Goal: Navigation & Orientation: Find specific page/section

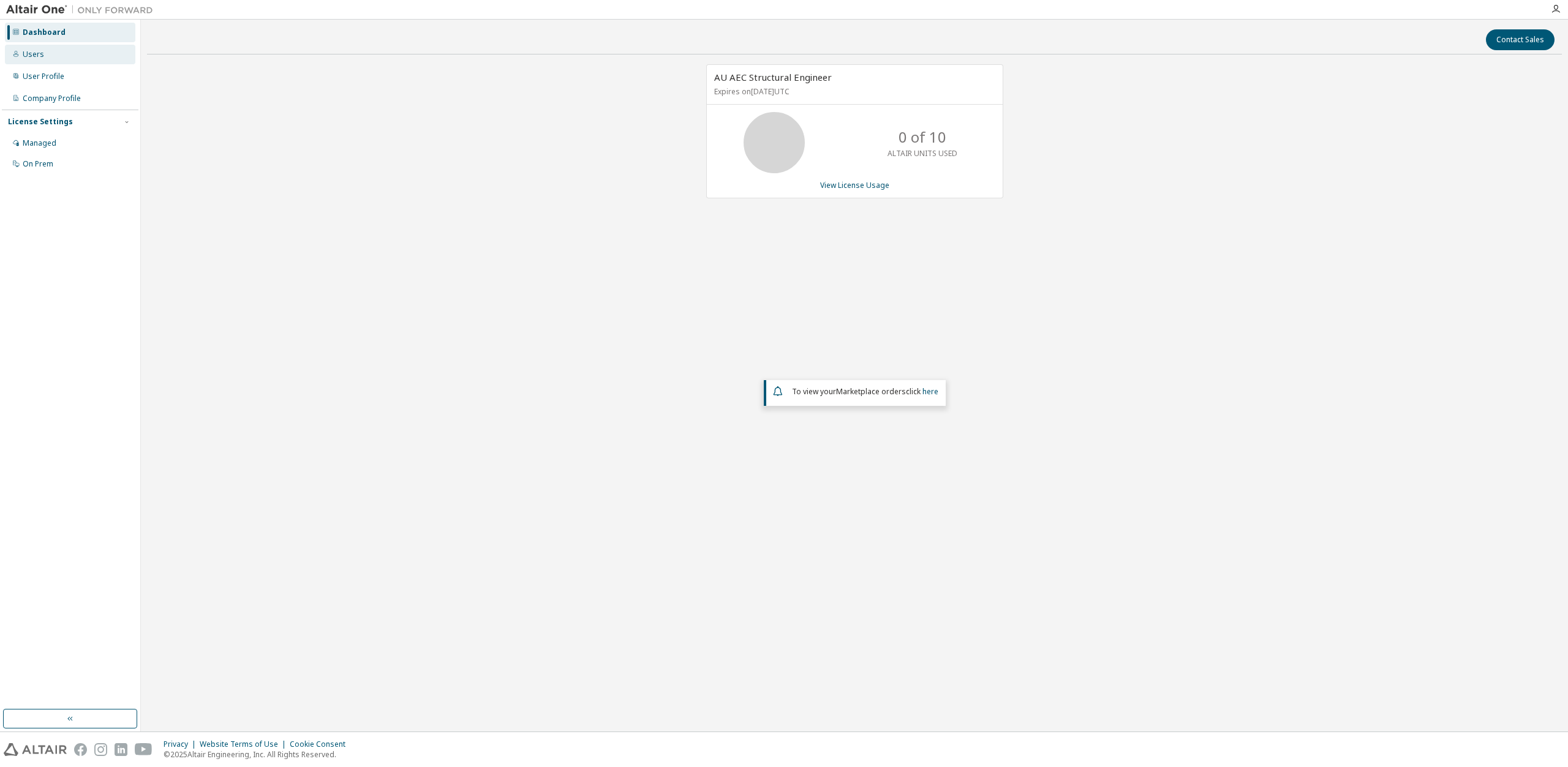
click at [58, 59] on div "Users" at bounding box center [69, 55] width 131 height 20
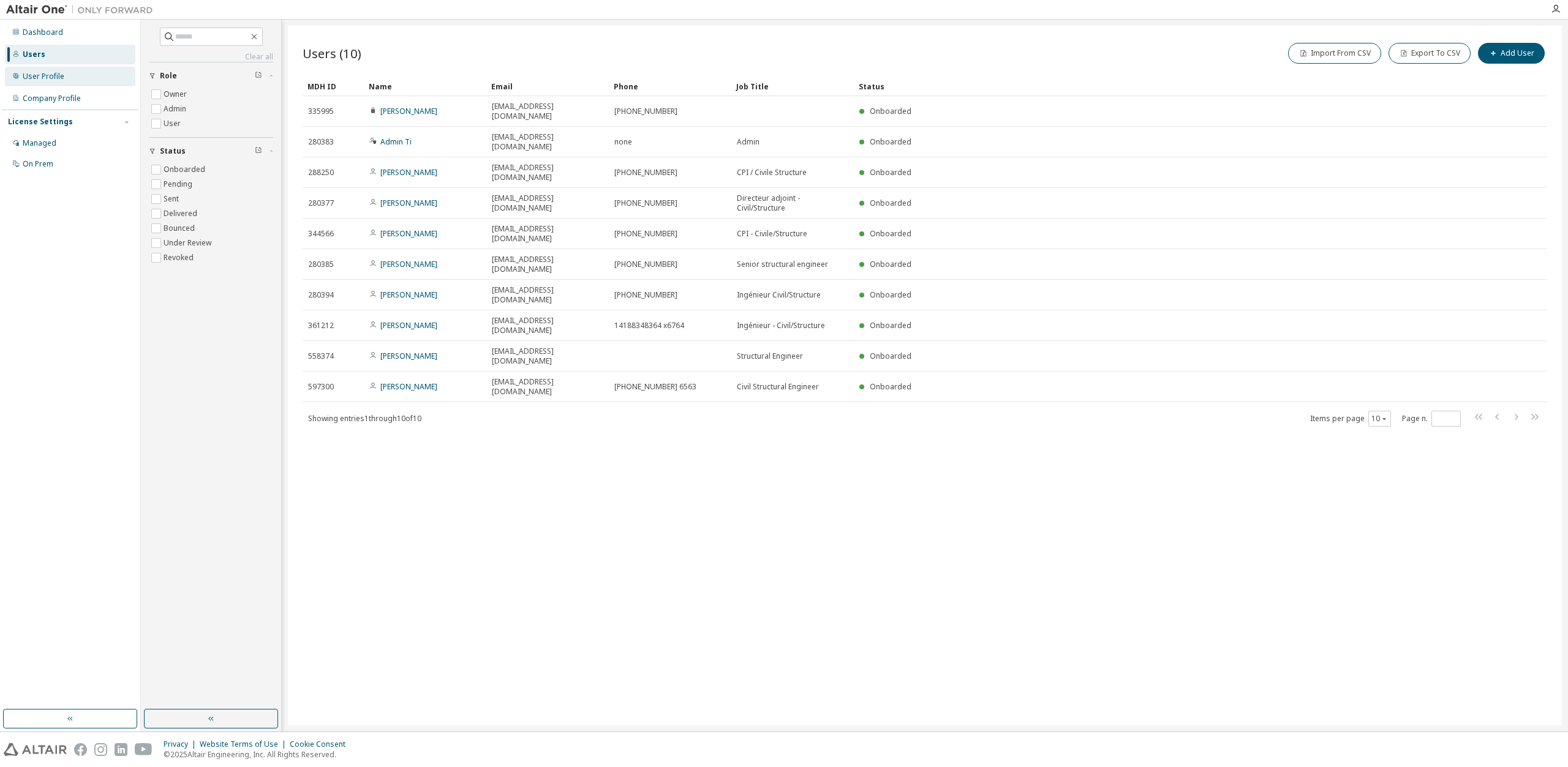
click at [67, 76] on div "User Profile" at bounding box center [69, 76] width 131 height 20
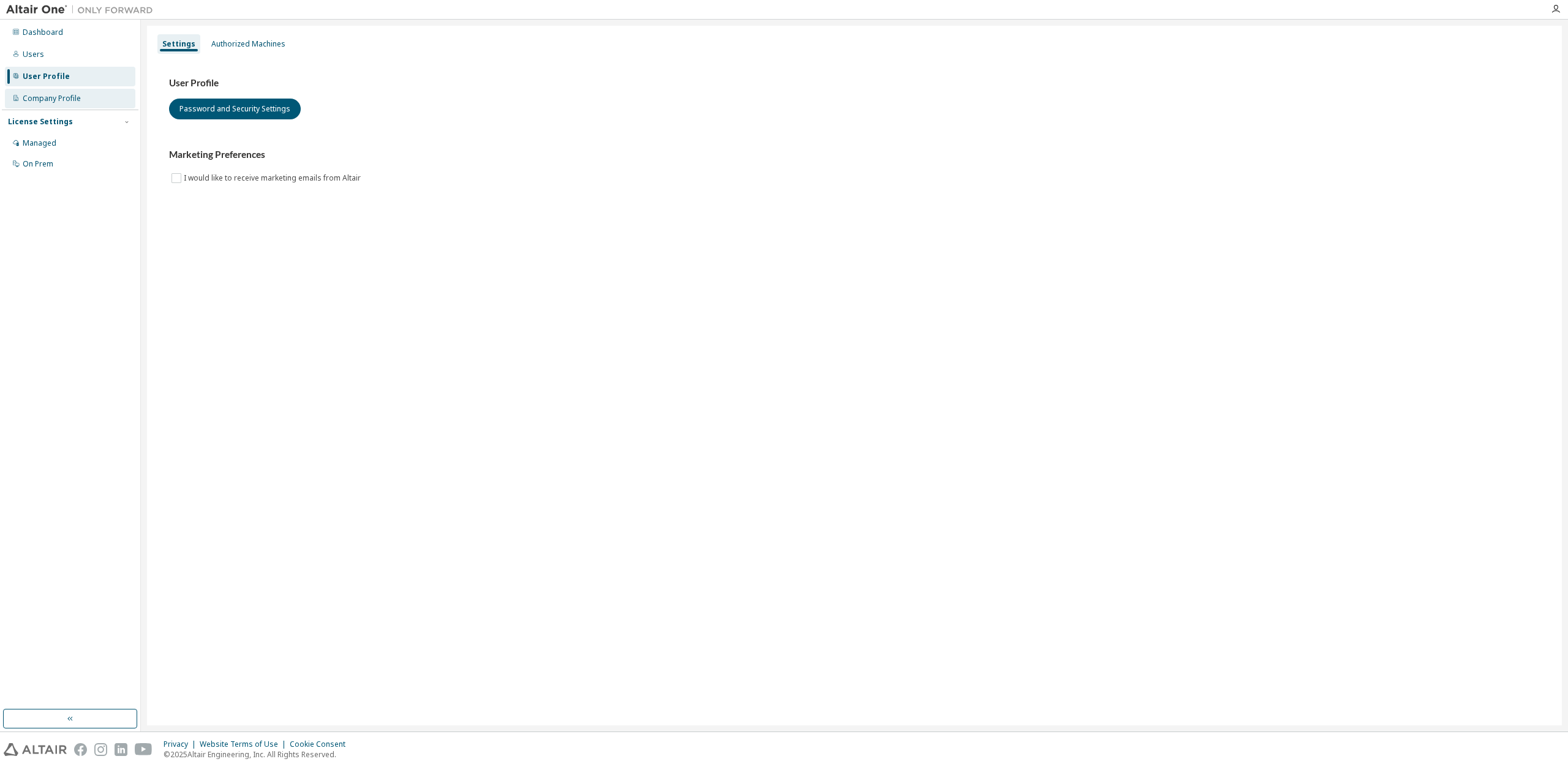
click at [82, 103] on div "Company Profile" at bounding box center [69, 98] width 131 height 20
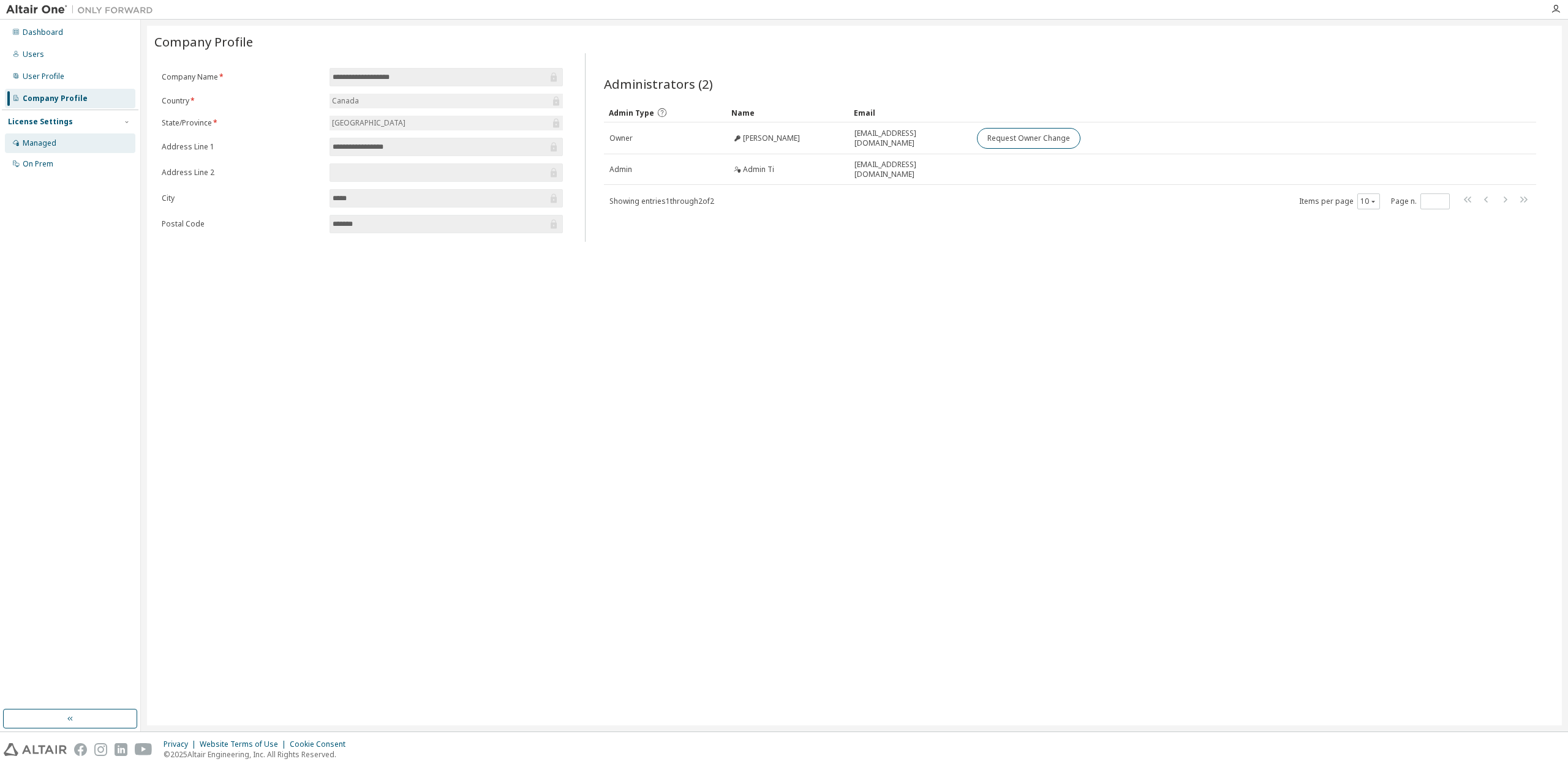
click at [51, 144] on div "Managed" at bounding box center [40, 143] width 34 height 10
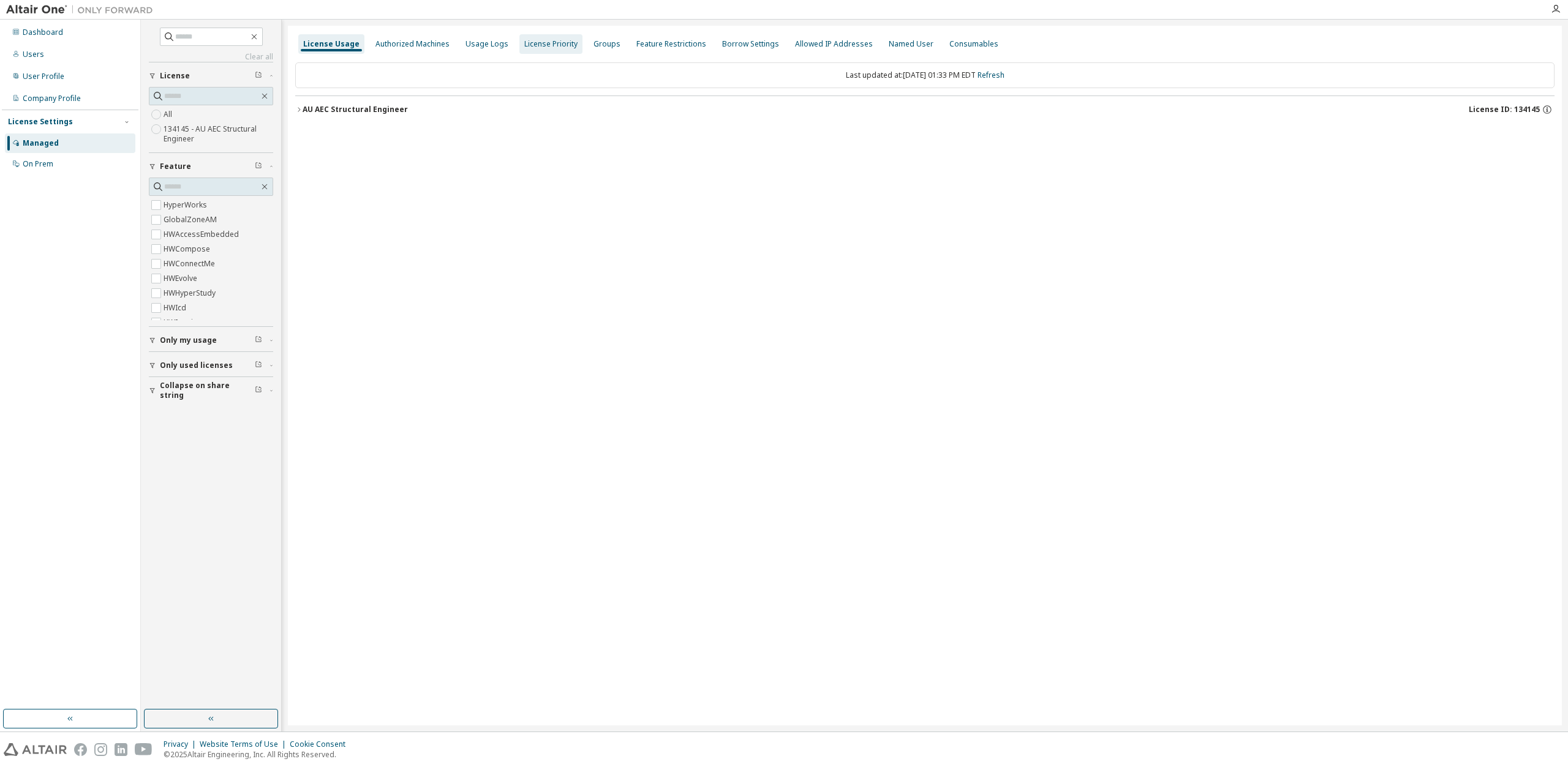
click at [537, 42] on div "License Priority" at bounding box center [551, 44] width 53 height 10
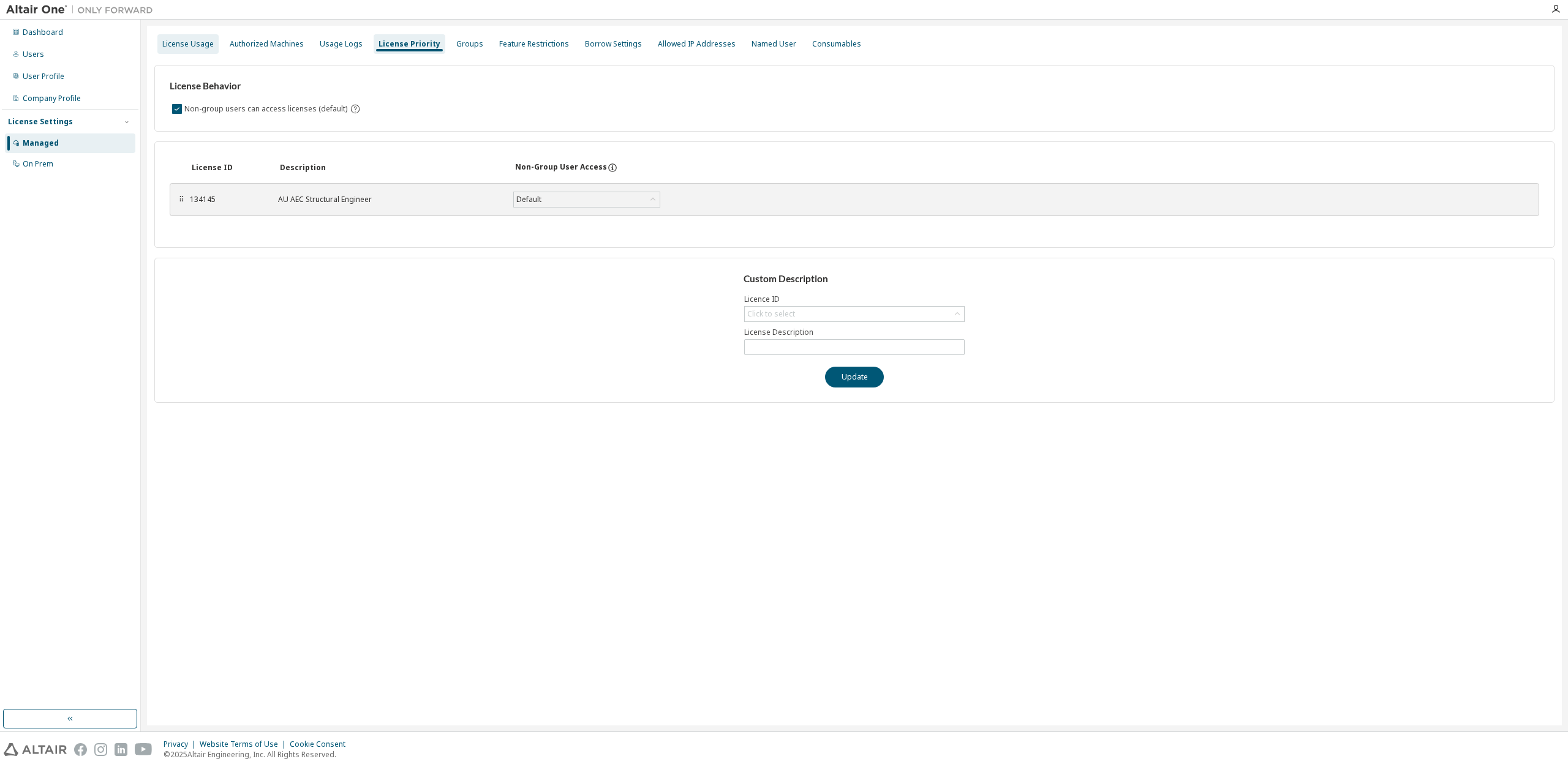
click at [194, 45] on div "License Usage" at bounding box center [188, 44] width 51 height 10
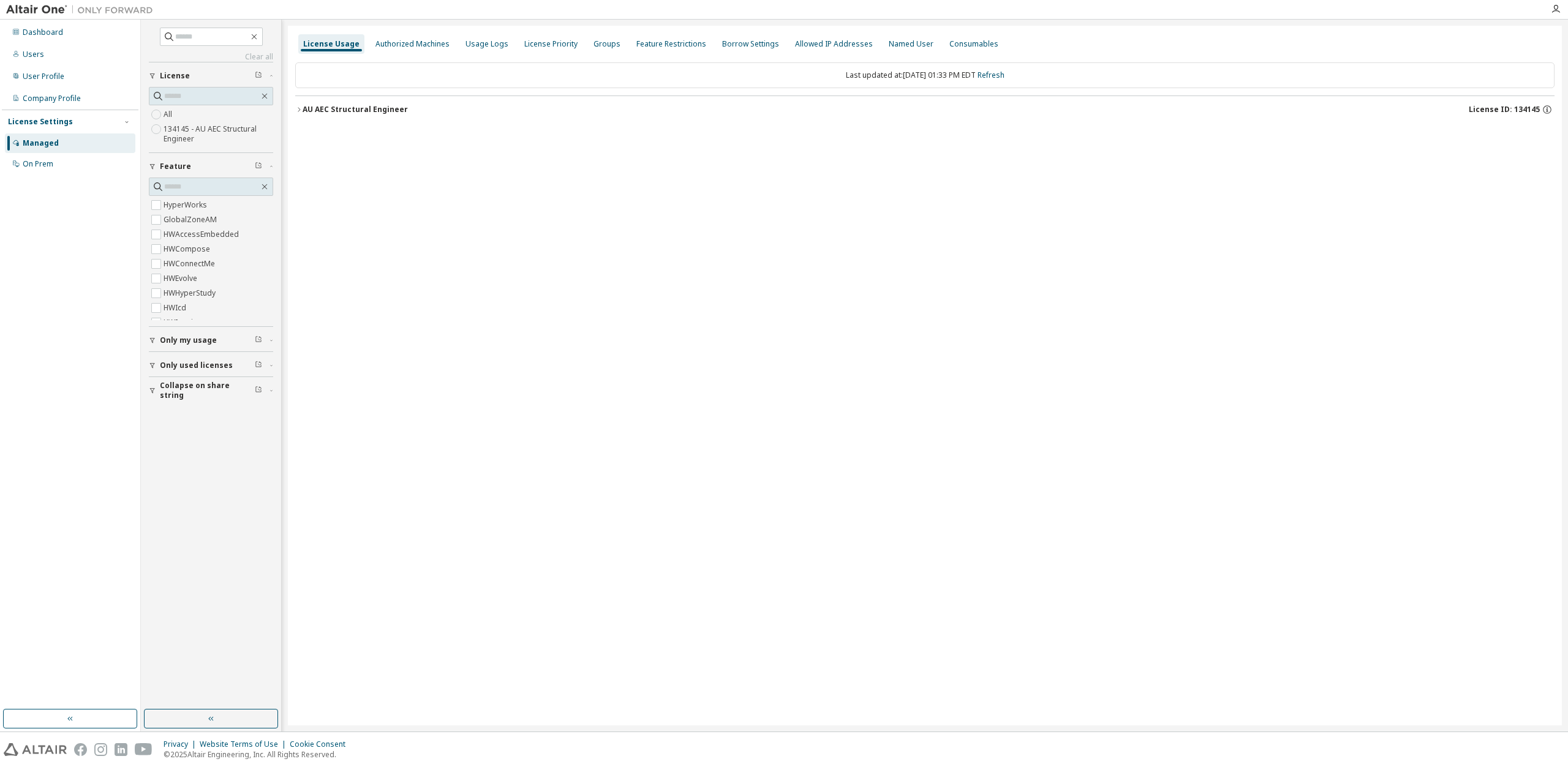
drag, startPoint x: 821, startPoint y: 242, endPoint x: 602, endPoint y: 243, distance: 219.0
click at [815, 242] on div "License Usage Authorized Machines Usage Logs License Priority Groups Feature Re…" at bounding box center [924, 375] width 1274 height 700
click at [490, 278] on div "License Usage Authorized Machines Usage Logs License Priority Groups Feature Re…" at bounding box center [924, 375] width 1274 height 700
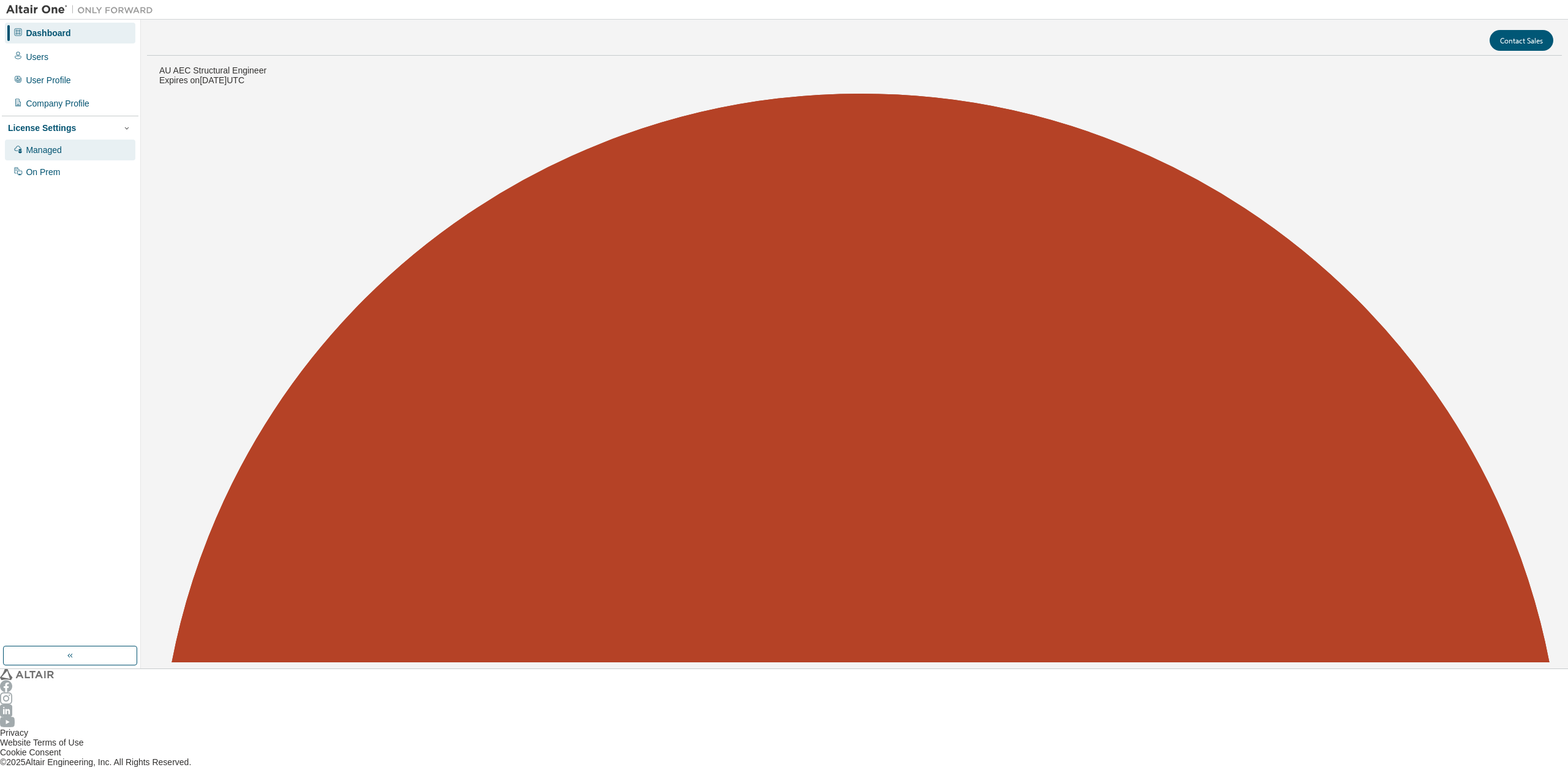
click at [40, 145] on div "Managed" at bounding box center [44, 150] width 36 height 10
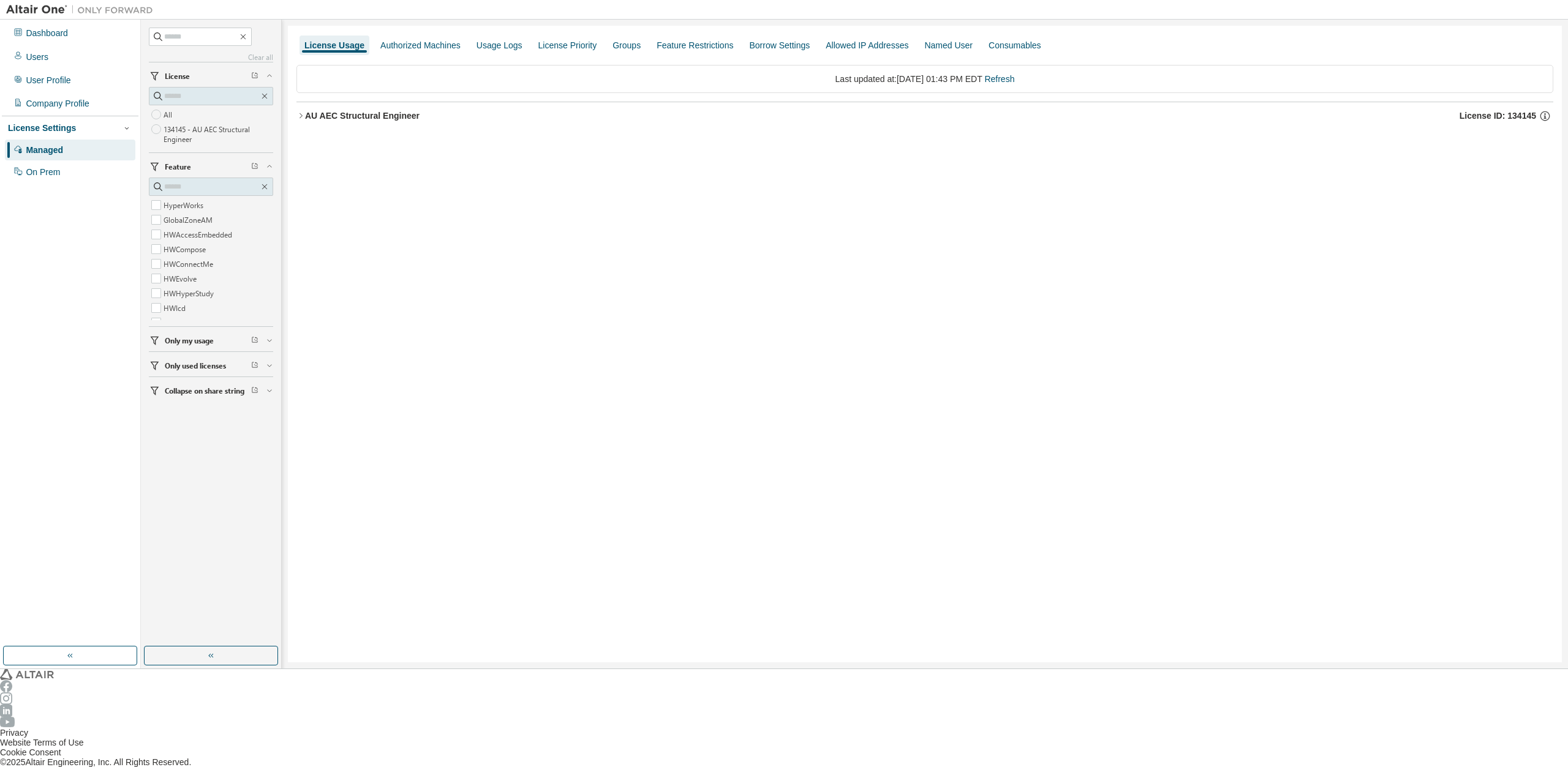
click at [184, 129] on label "134145 - AU AEC Structural Engineer" at bounding box center [218, 134] width 110 height 24
click at [404, 47] on div "Authorized Machines" at bounding box center [420, 45] width 80 height 10
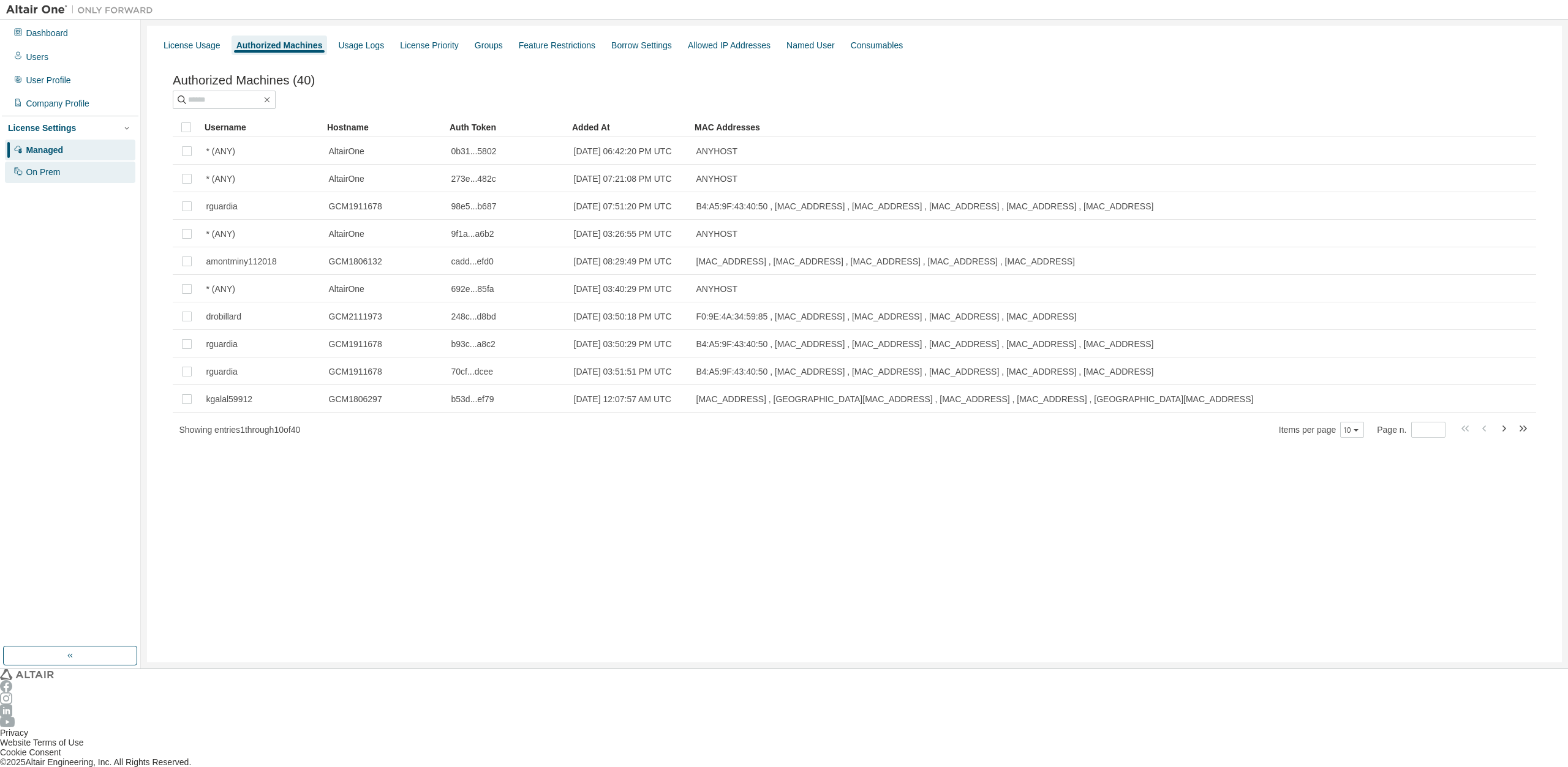
click at [30, 167] on div "On Prem" at bounding box center [43, 172] width 34 height 10
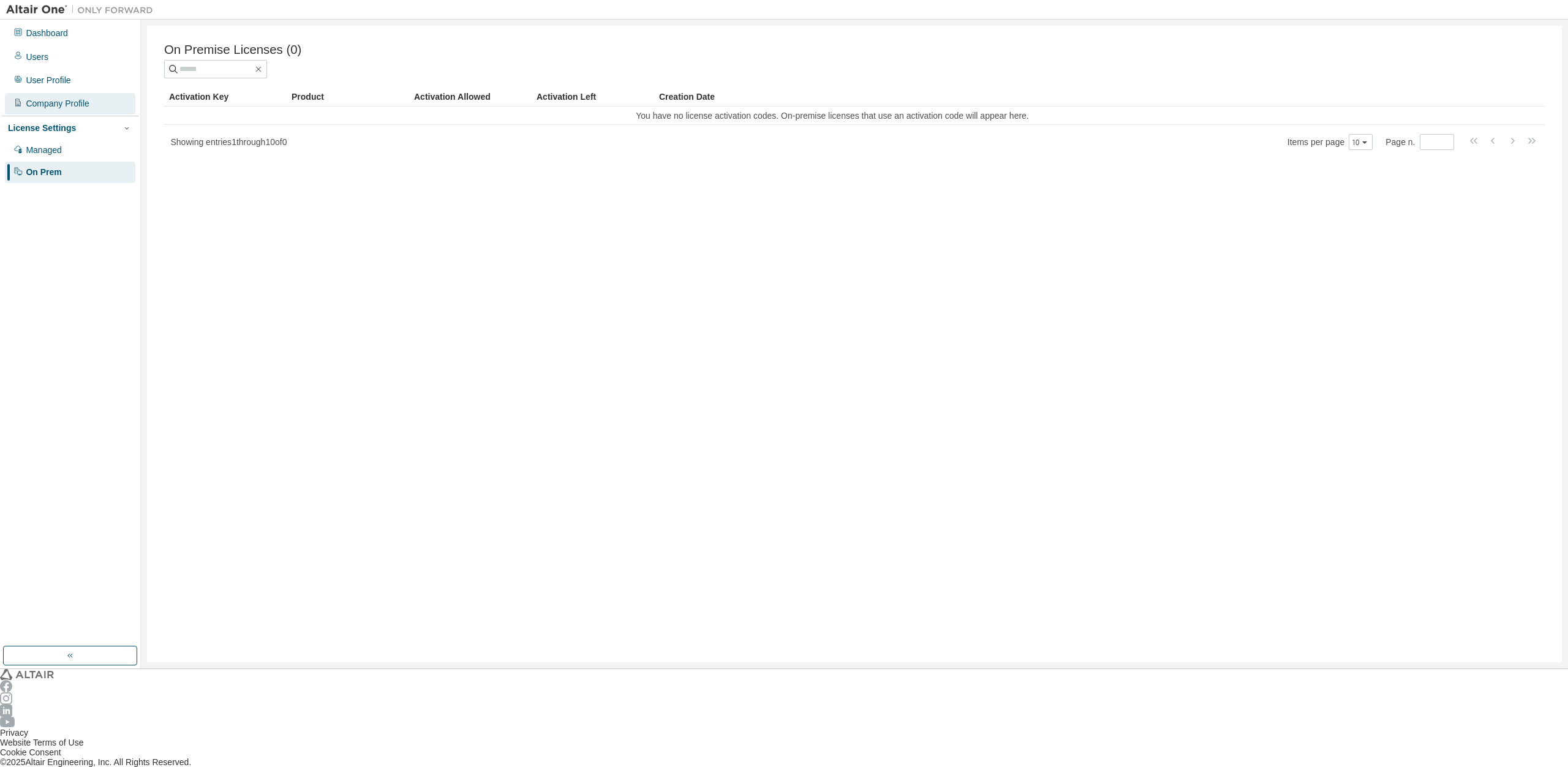
click at [57, 100] on div "Company Profile" at bounding box center [57, 103] width 63 height 10
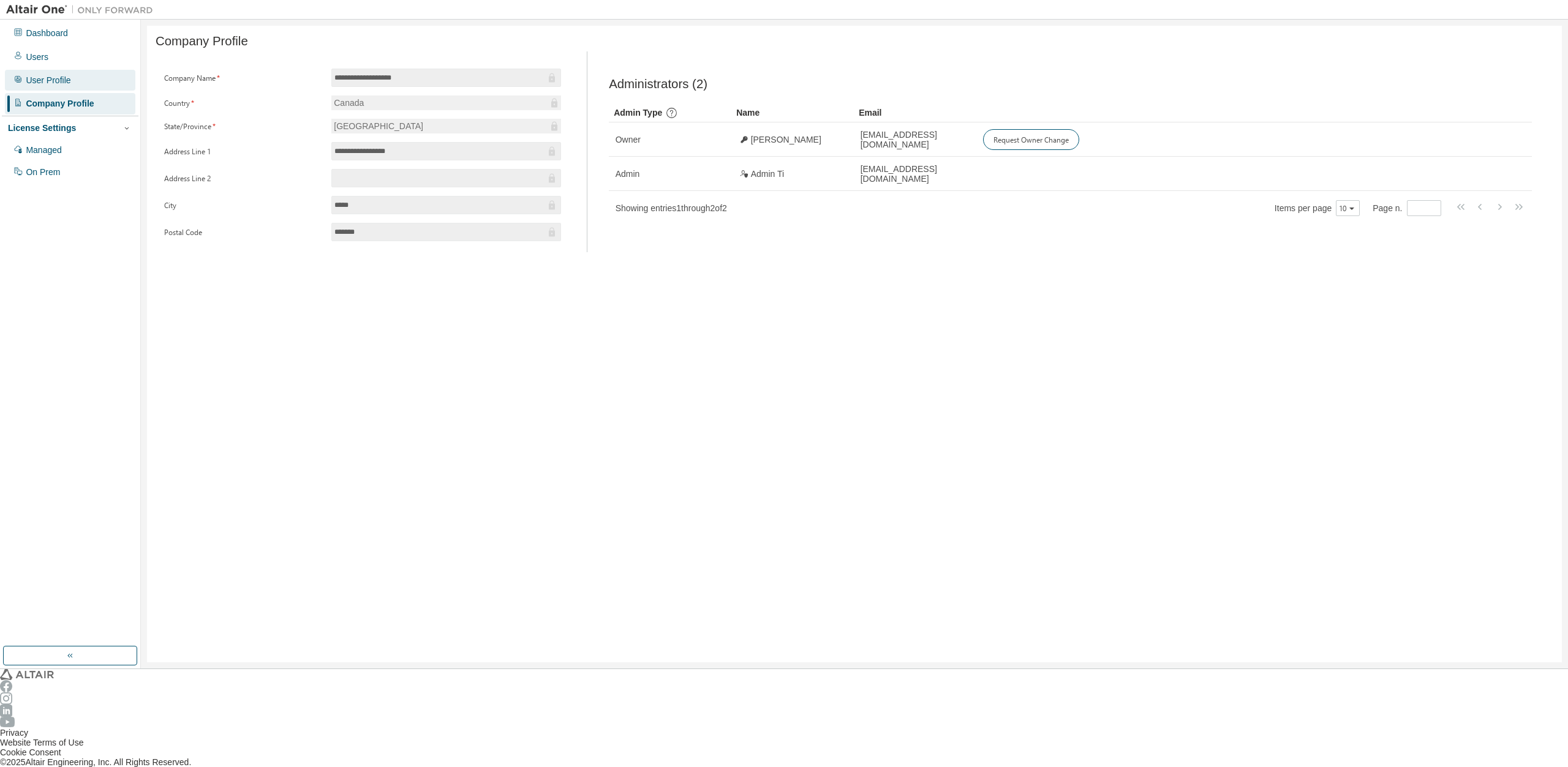
click at [63, 78] on div "User Profile" at bounding box center [69, 79] width 131 height 21
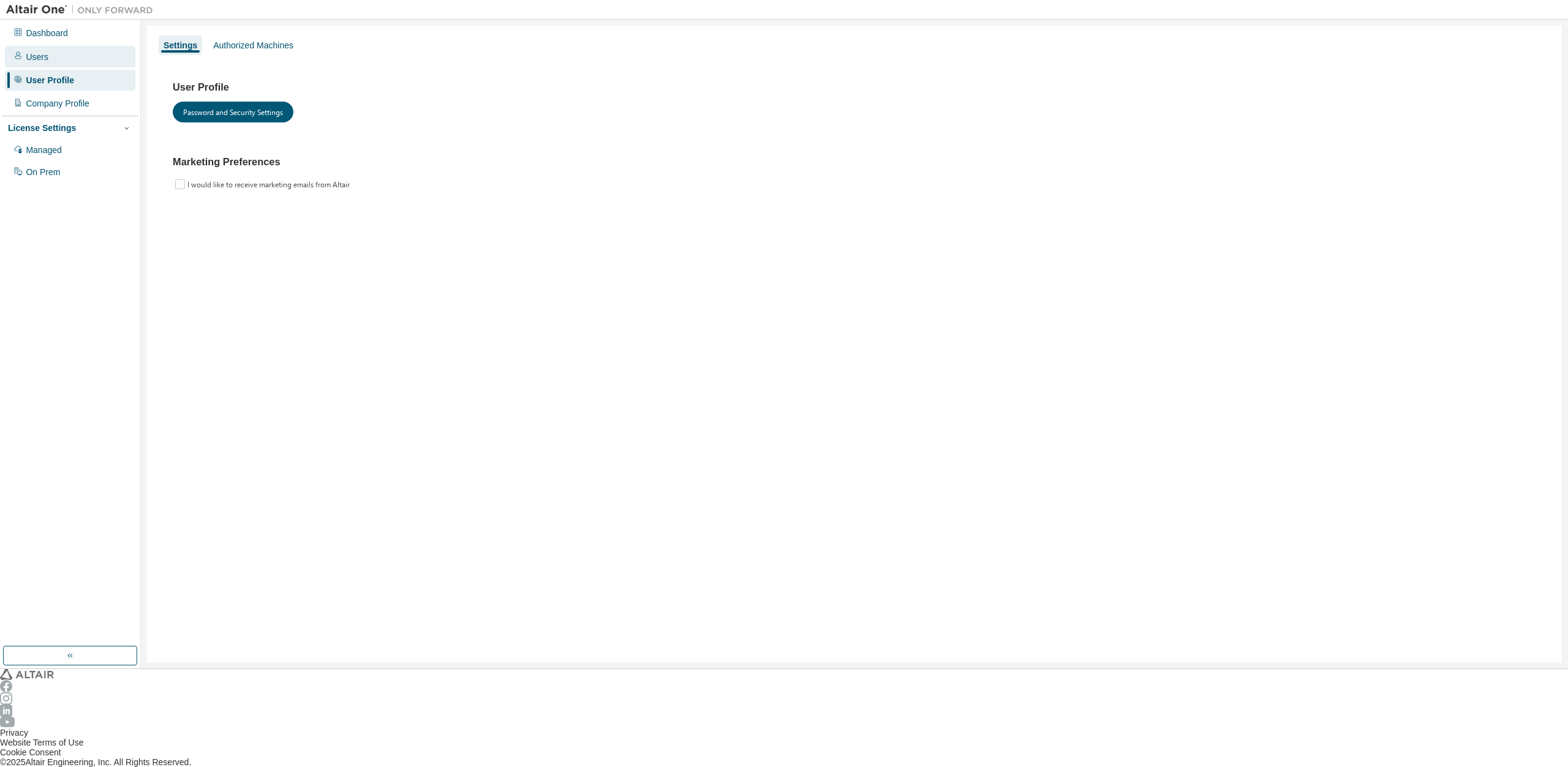
click at [54, 58] on div "Users" at bounding box center [69, 56] width 131 height 21
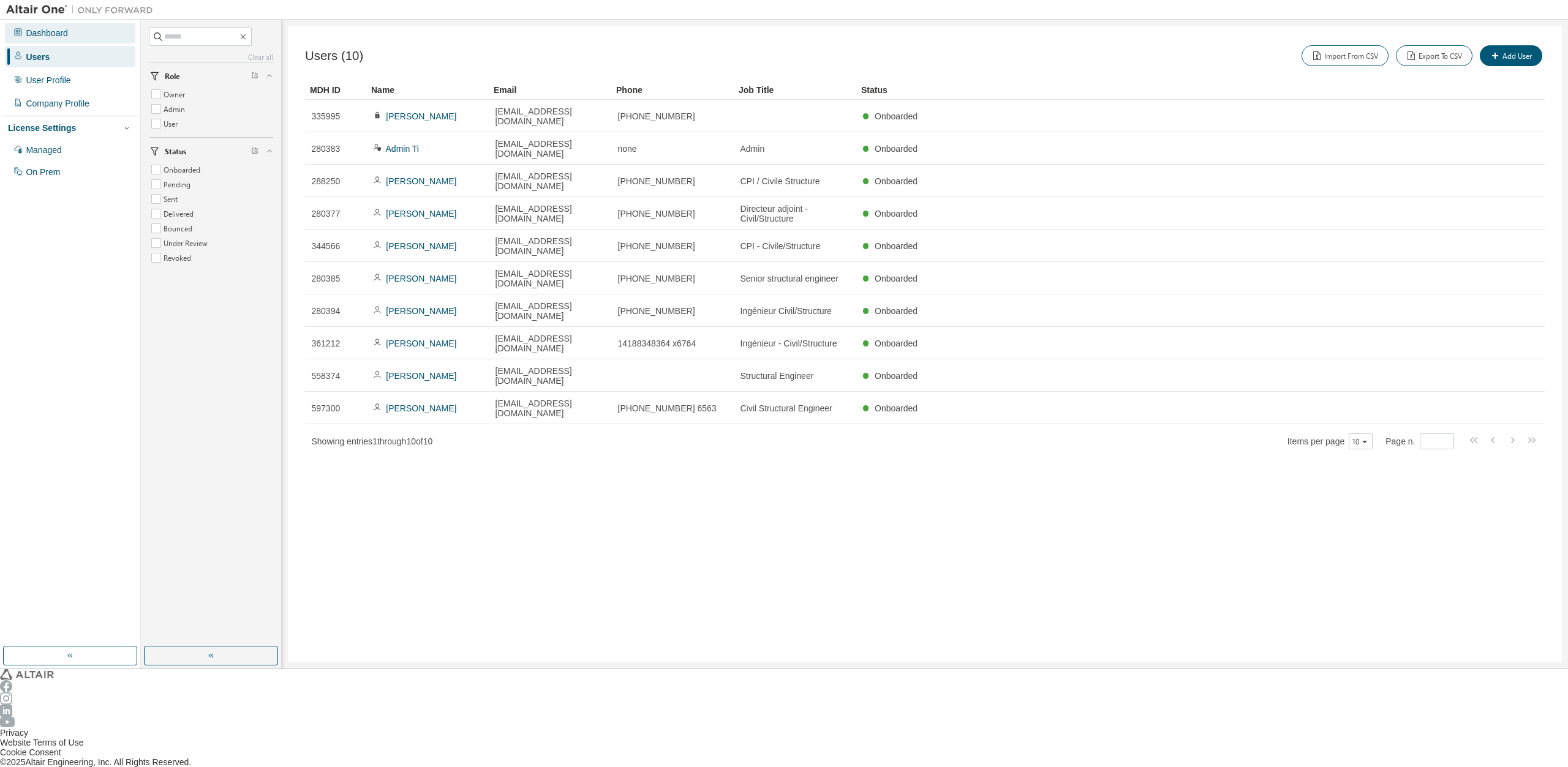
click at [57, 36] on div "Dashboard" at bounding box center [47, 33] width 42 height 10
